Goal: Task Accomplishment & Management: Use online tool/utility

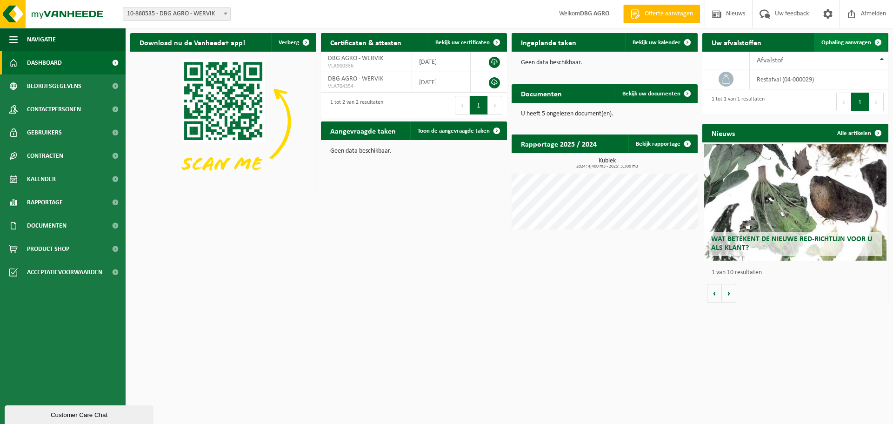
click at [866, 42] on span "Ophaling aanvragen" at bounding box center [847, 43] width 50 height 6
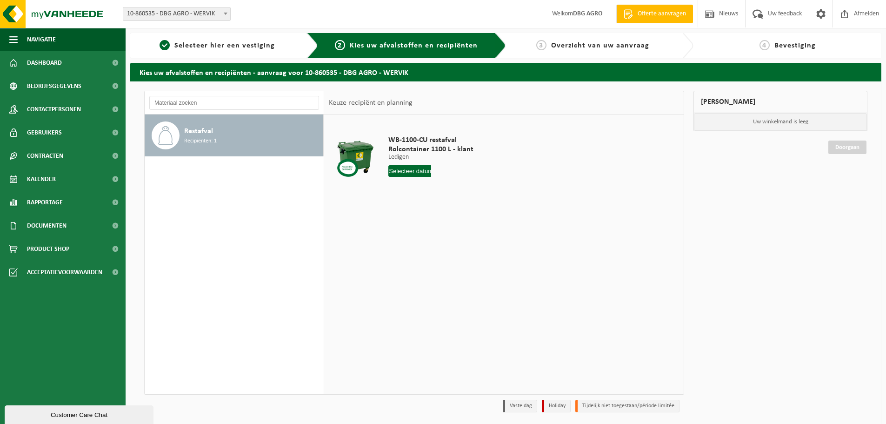
click at [405, 174] on input "text" at bounding box center [410, 171] width 43 height 12
click at [410, 284] on div "30" at bounding box center [413, 283] width 16 height 15
type input "Van 2025-09-30"
click at [409, 208] on button "In winkelmand" at bounding box center [414, 206] width 51 height 15
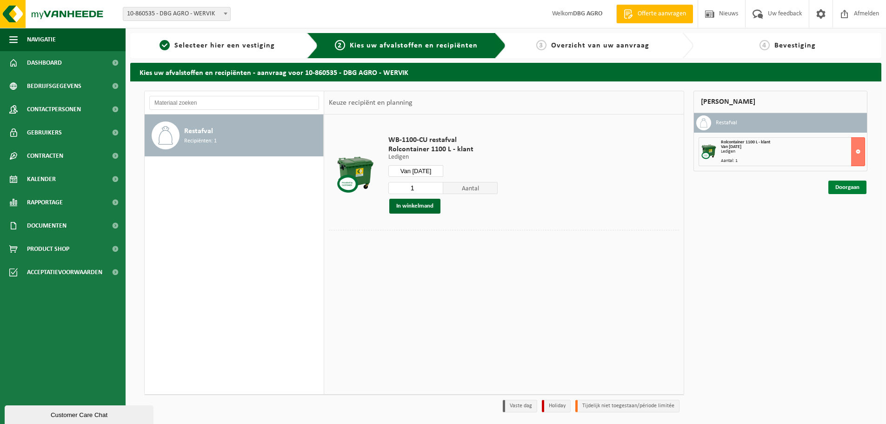
click at [849, 186] on link "Doorgaan" at bounding box center [848, 187] width 38 height 13
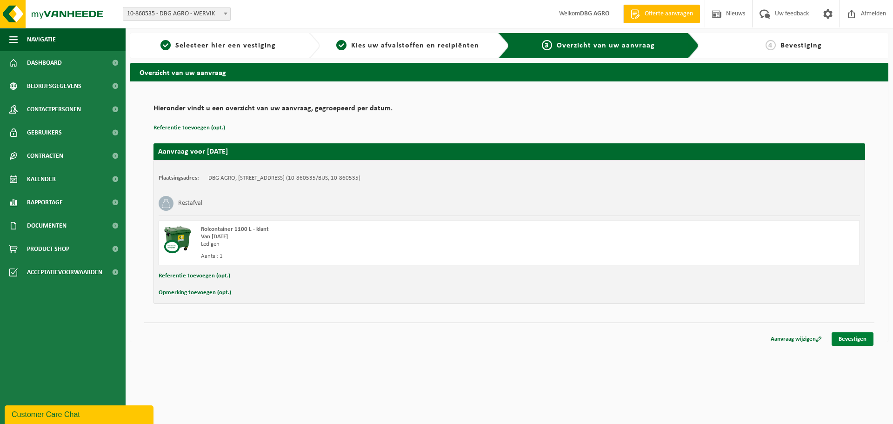
click at [855, 337] on link "Bevestigen" at bounding box center [853, 338] width 42 height 13
